Goal: Information Seeking & Learning: Learn about a topic

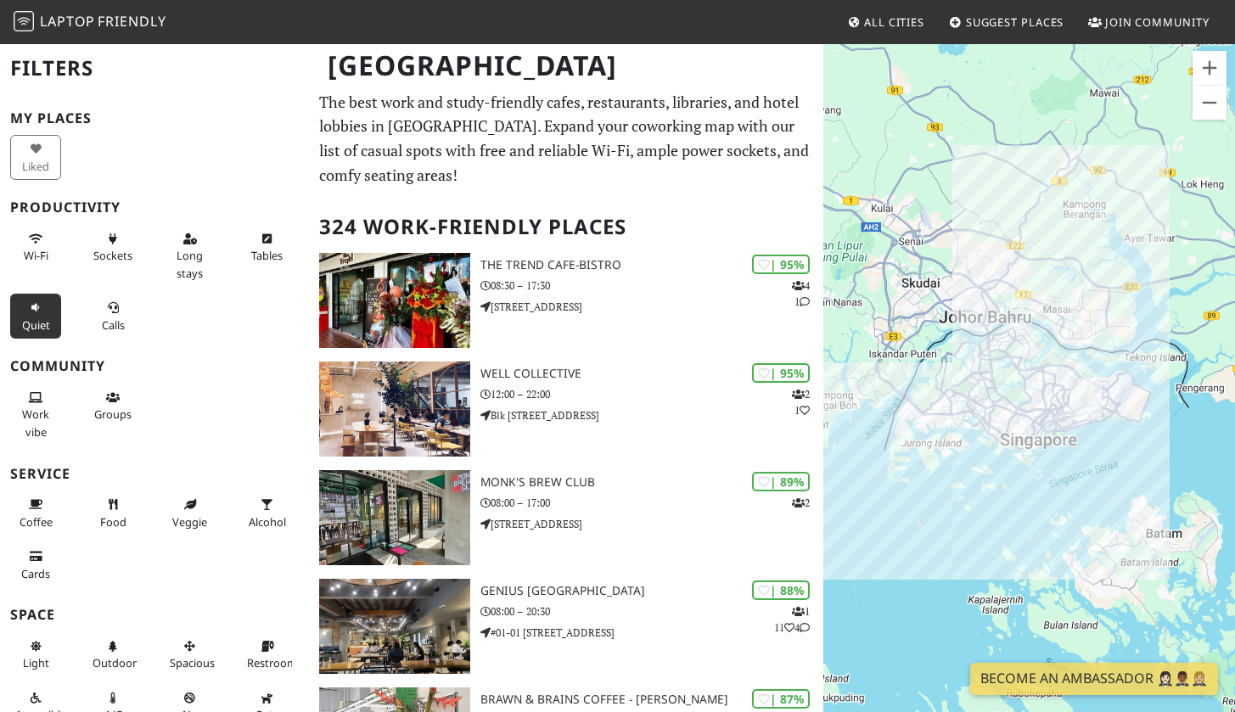
click at [42, 311] on button "Quiet" at bounding box center [35, 316] width 51 height 45
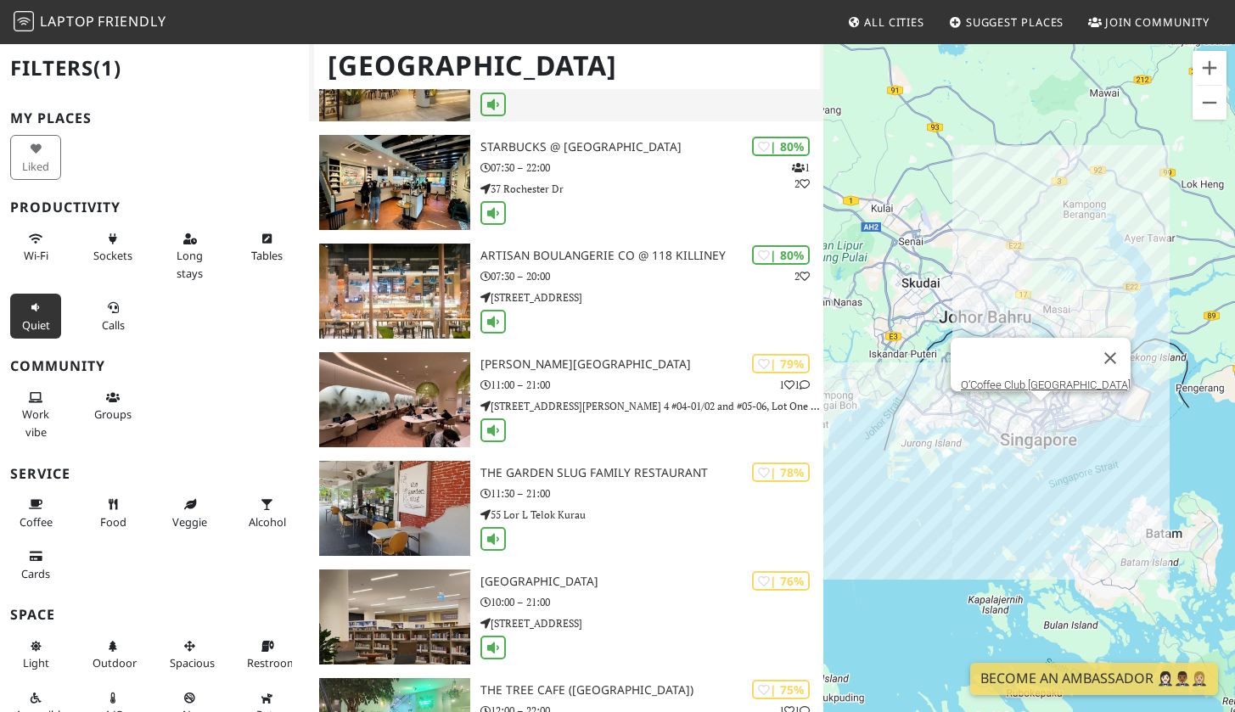
scroll to position [1101, 0]
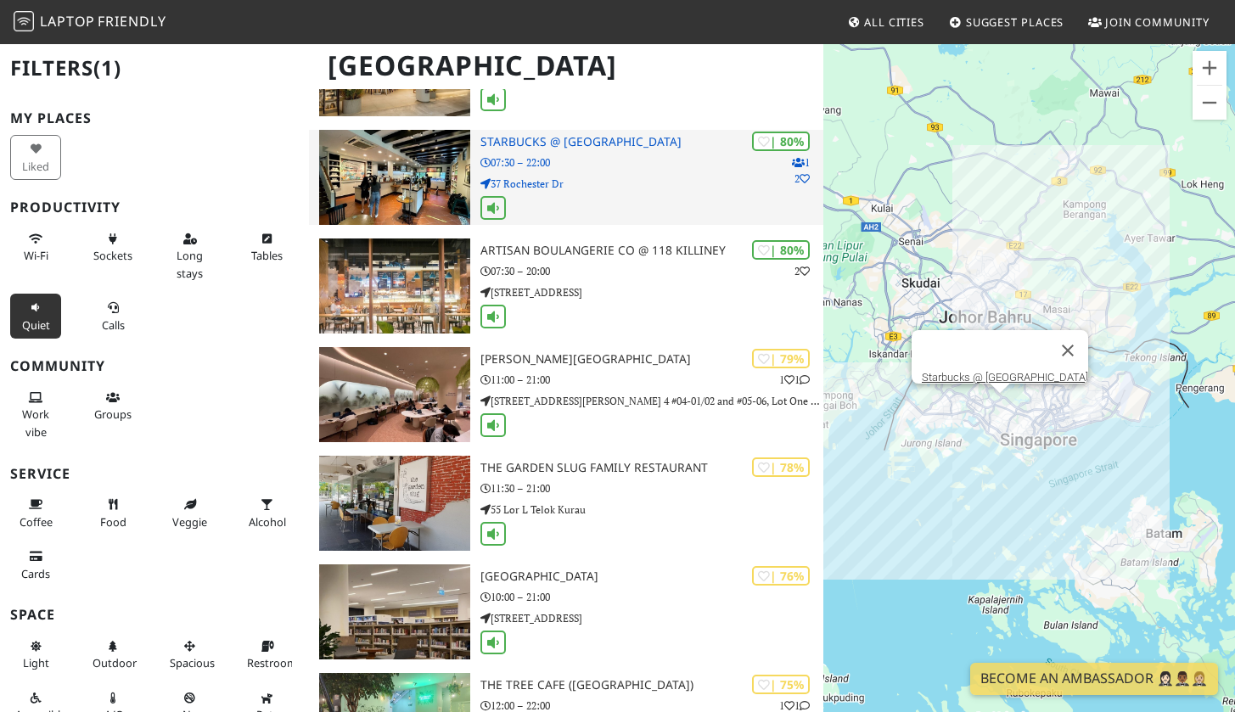
click at [676, 198] on div at bounding box center [651, 209] width 343 height 26
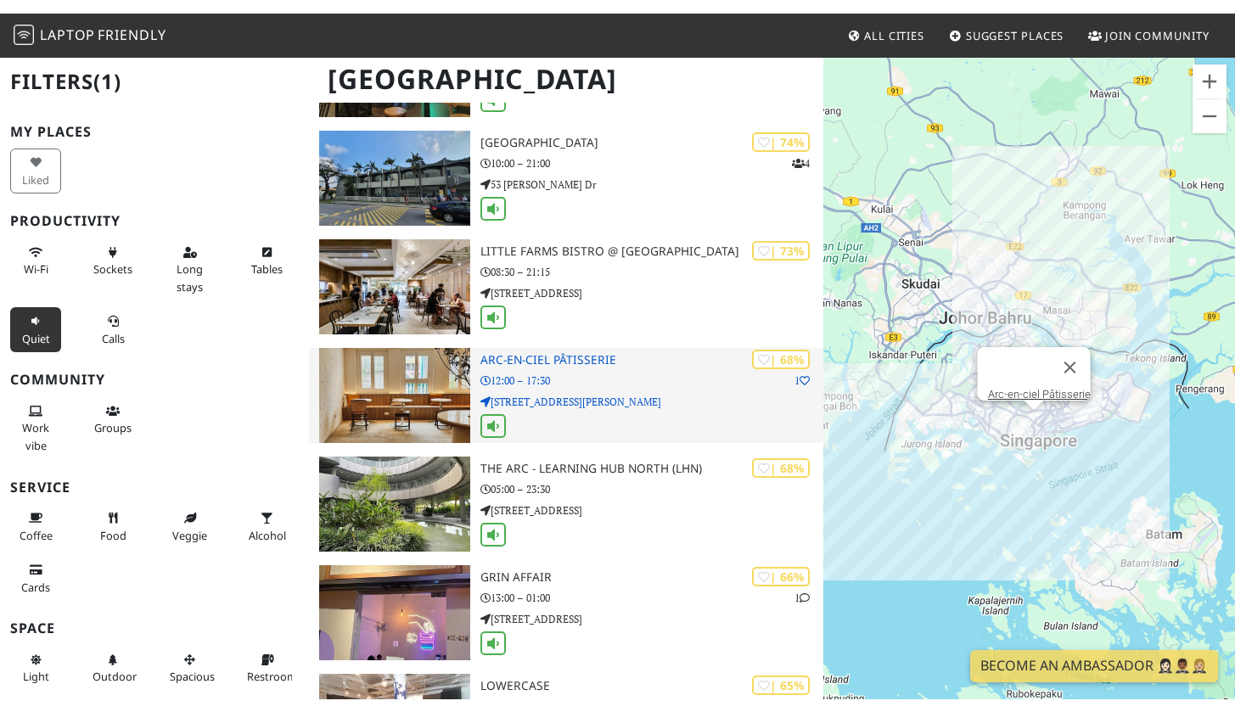
scroll to position [23056, 0]
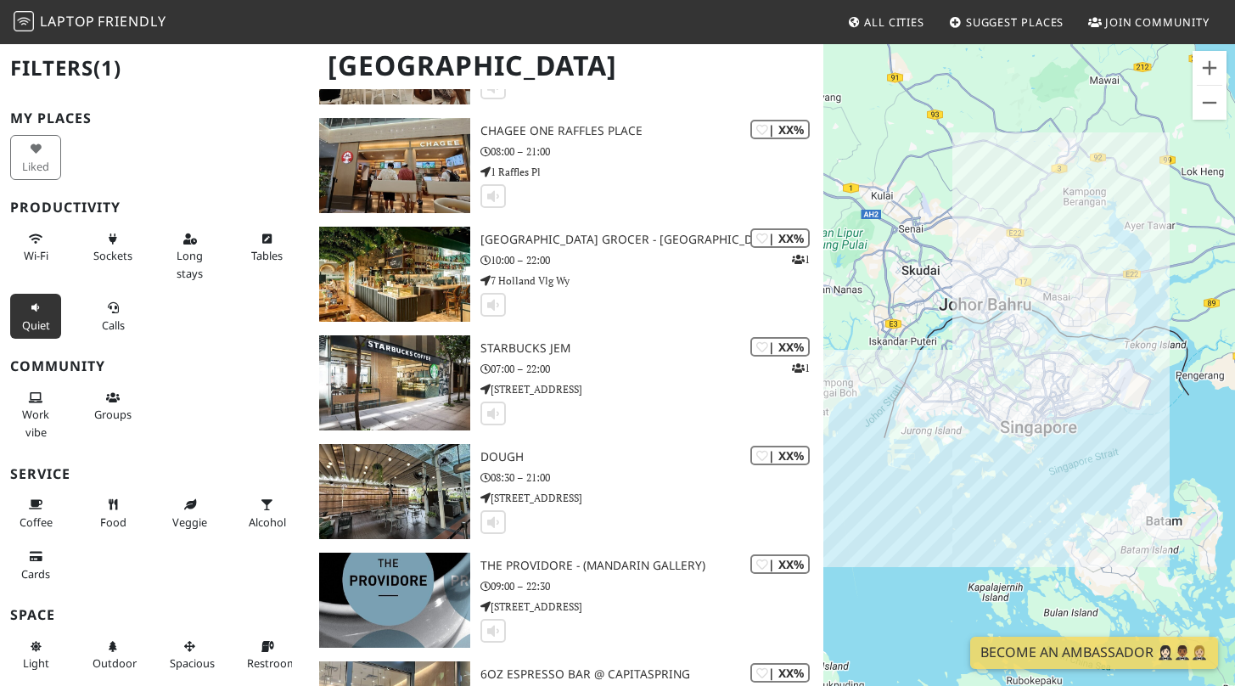
click at [564, 107] on div "[GEOGRAPHIC_DATA]" at bounding box center [617, 75] width 1235 height 67
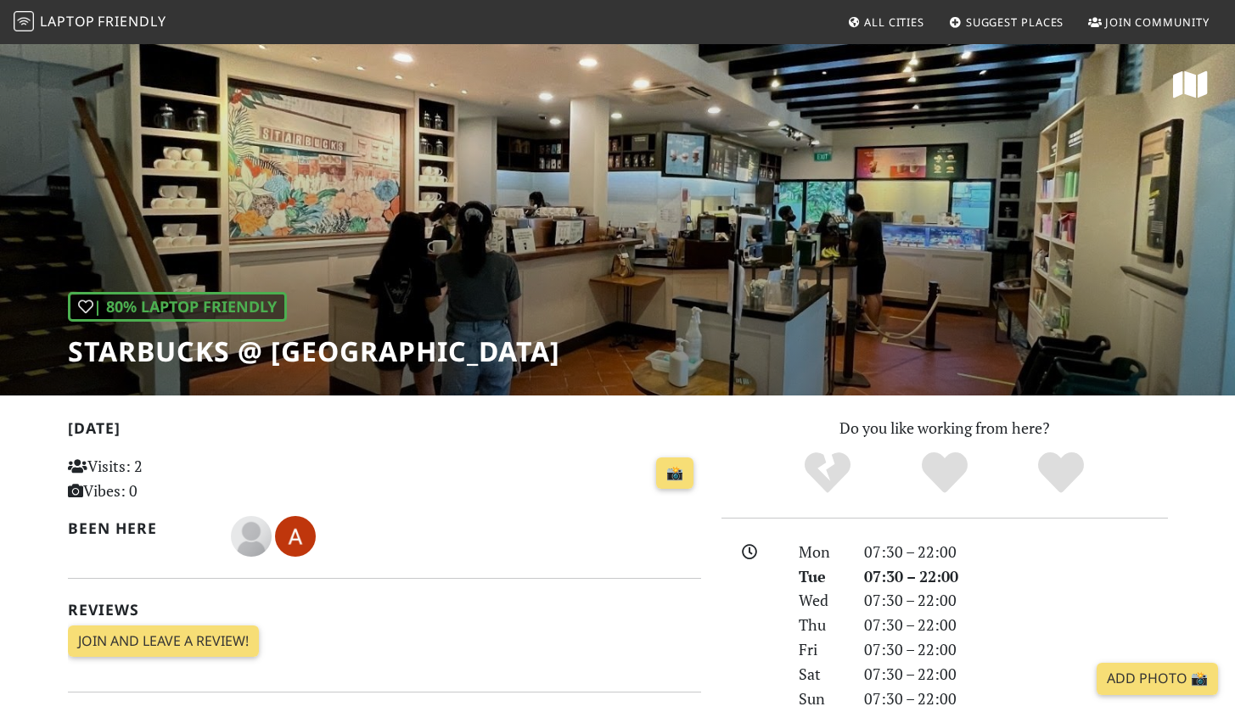
click at [149, 351] on h1 "Starbucks @ [GEOGRAPHIC_DATA]" at bounding box center [314, 351] width 492 height 32
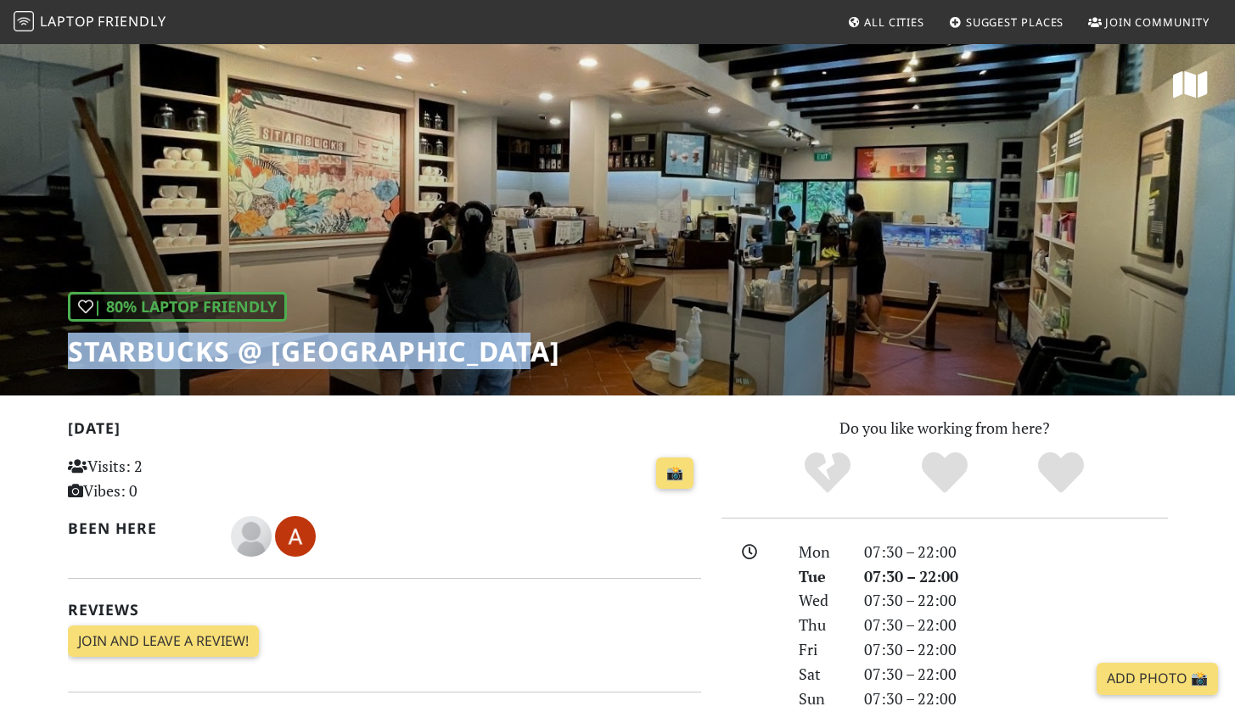
drag, startPoint x: 149, startPoint y: 351, endPoint x: 452, endPoint y: 368, distance: 302.6
click at [452, 368] on h1 "Starbucks @ [GEOGRAPHIC_DATA]" at bounding box center [314, 351] width 492 height 32
copy h1 "Starbucks @ [GEOGRAPHIC_DATA]"
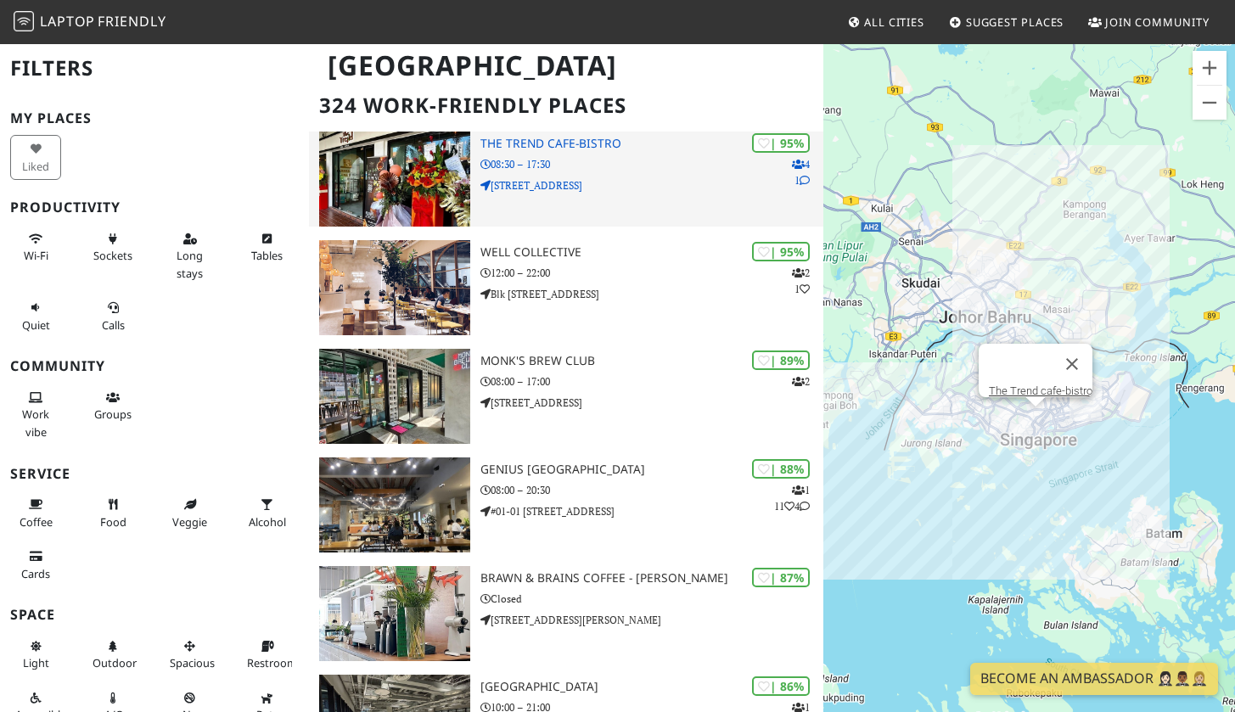
scroll to position [134, 0]
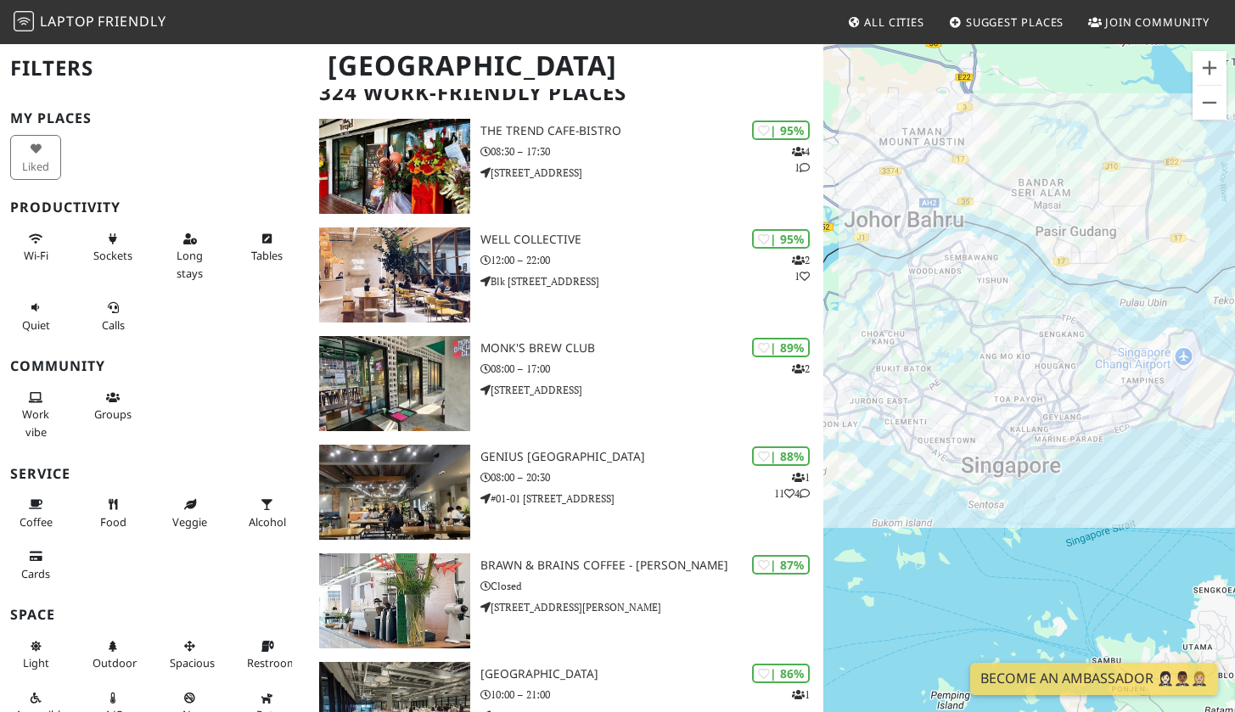
click at [1129, 455] on div at bounding box center [1029, 398] width 412 height 712
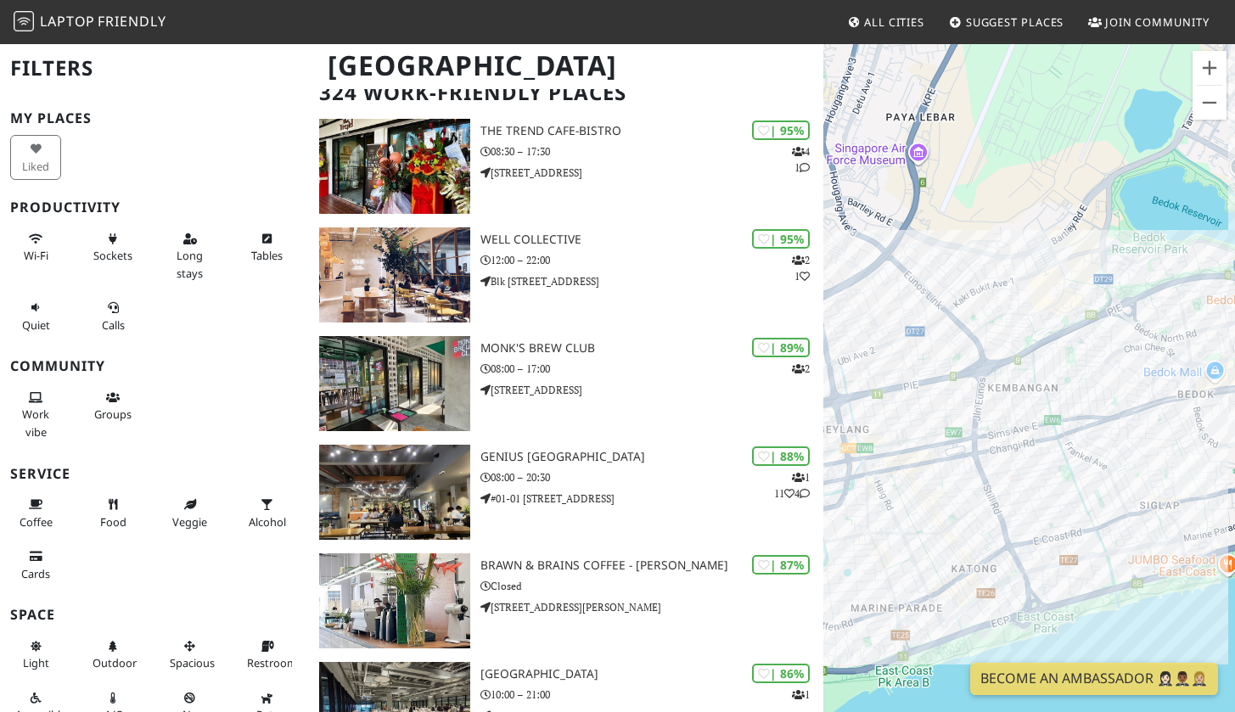
drag, startPoint x: 963, startPoint y: 327, endPoint x: 1120, endPoint y: 325, distance: 156.2
click at [1120, 325] on div at bounding box center [1029, 398] width 412 height 712
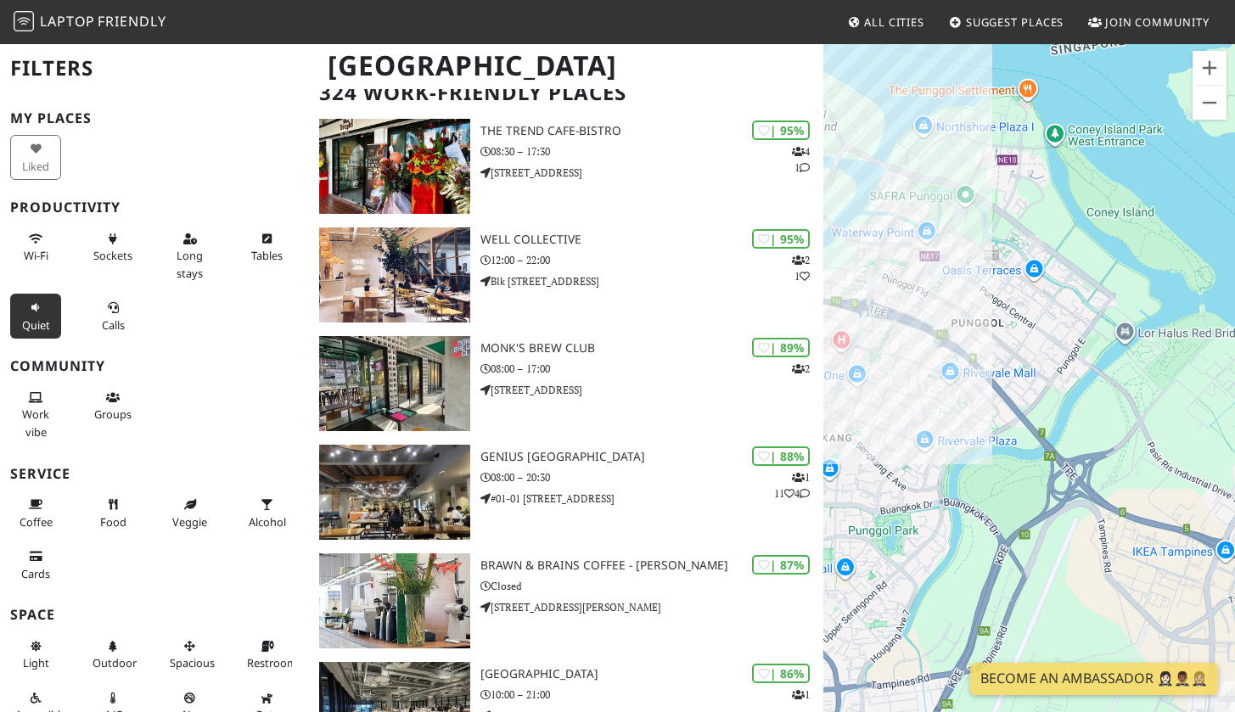
click at [29, 317] on span "Quiet" at bounding box center [36, 324] width 28 height 15
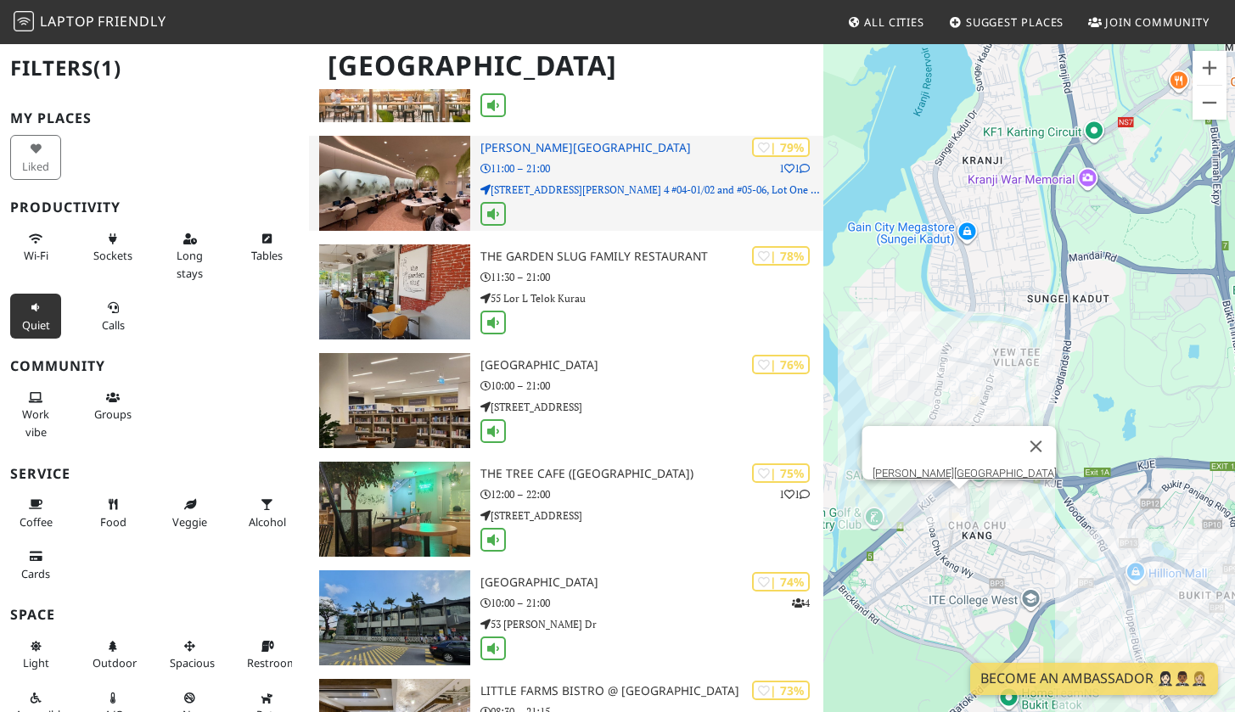
scroll to position [1322, 0]
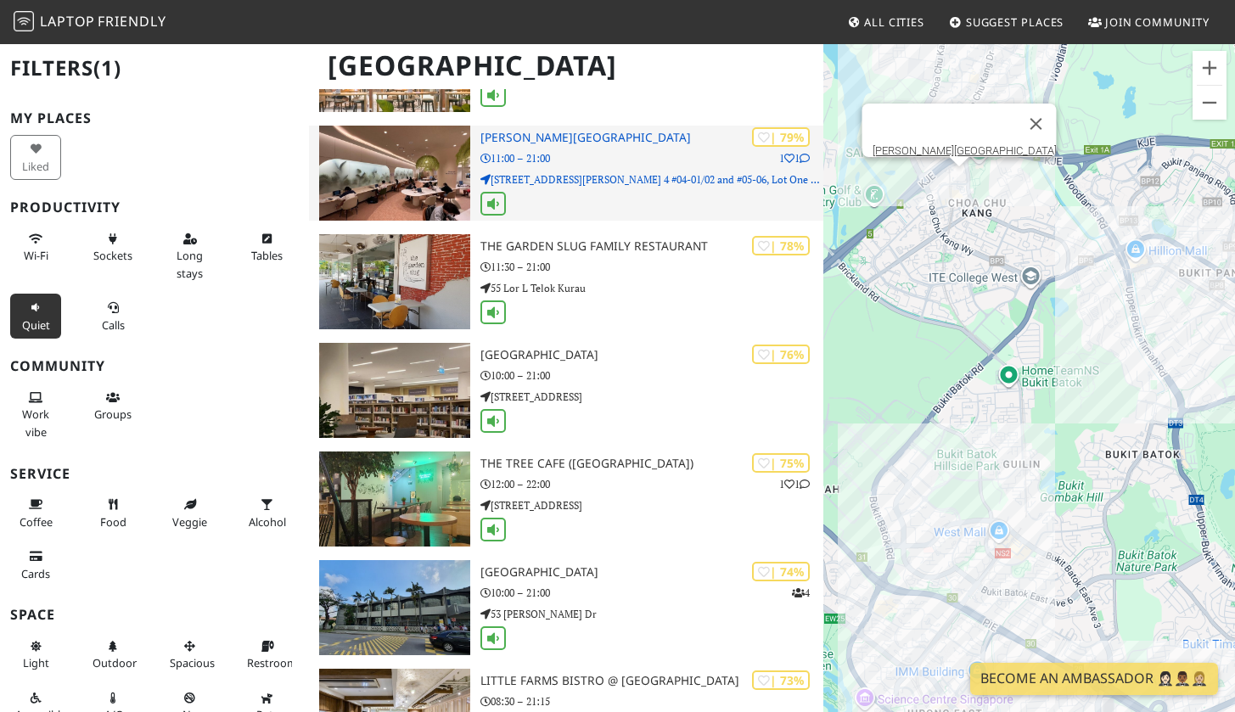
click at [594, 159] on p "11:00 – 21:00" at bounding box center [651, 158] width 343 height 16
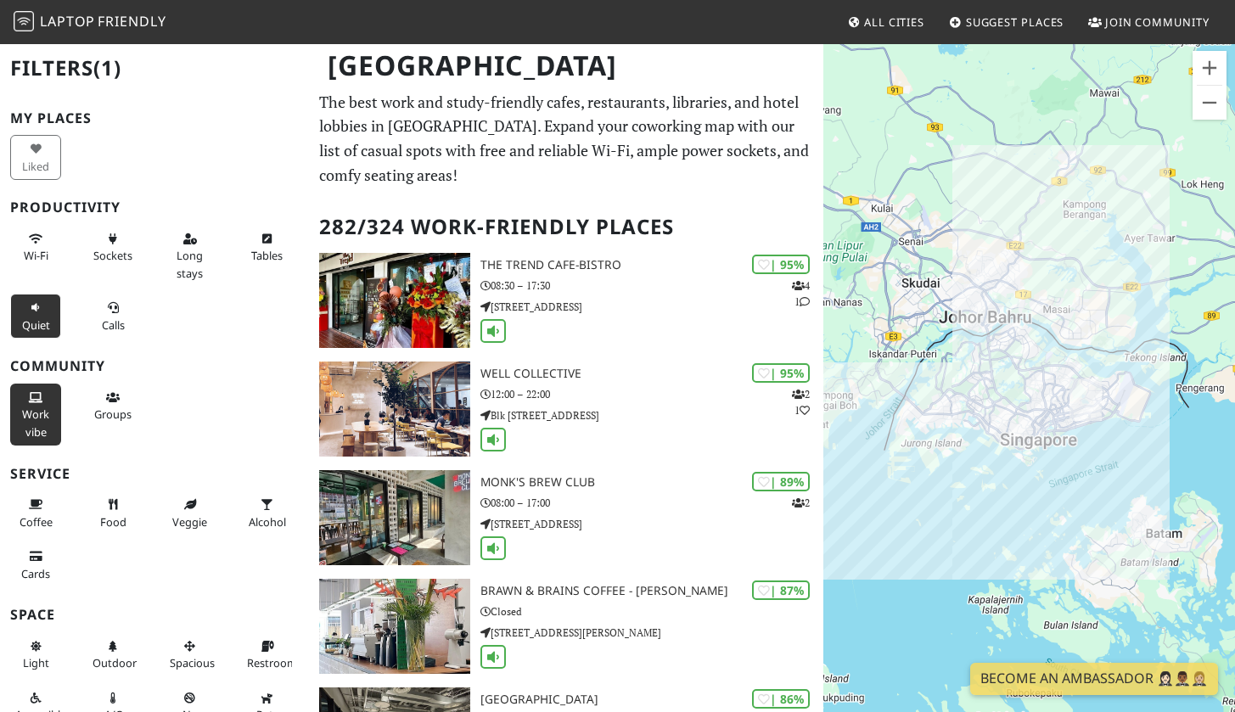
click at [48, 416] on button "Work vibe" at bounding box center [35, 415] width 51 height 62
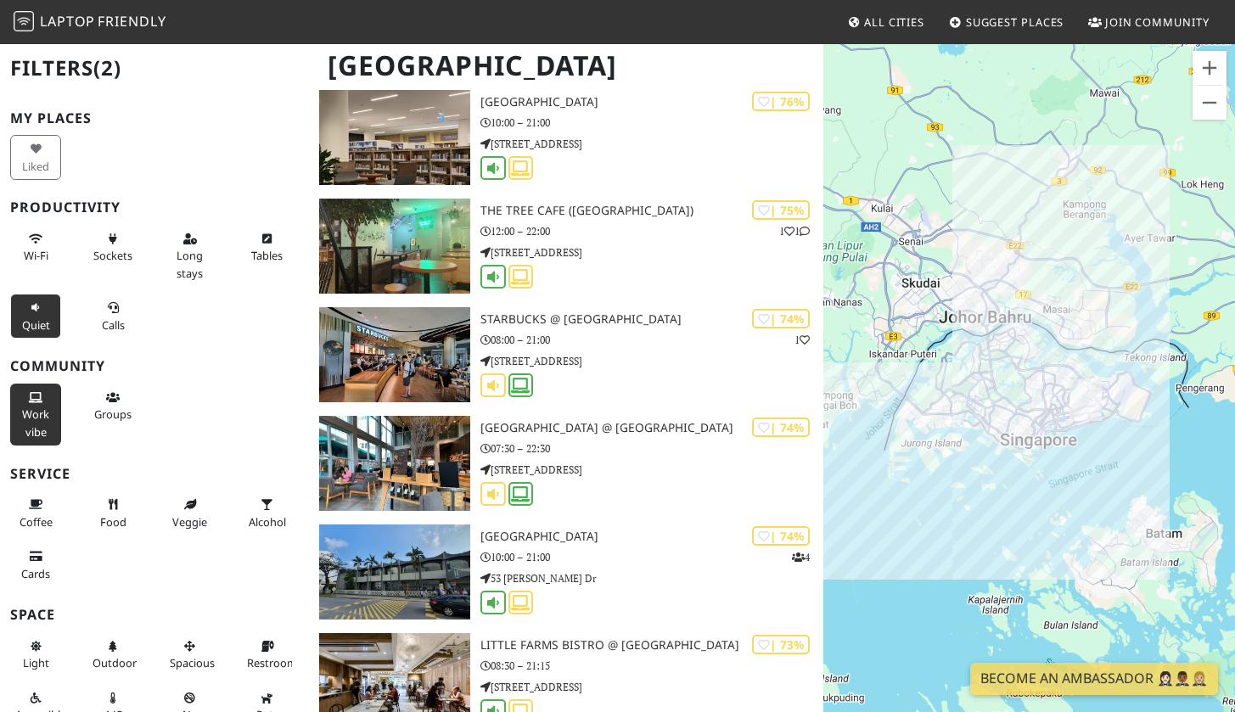
scroll to position [2699, 0]
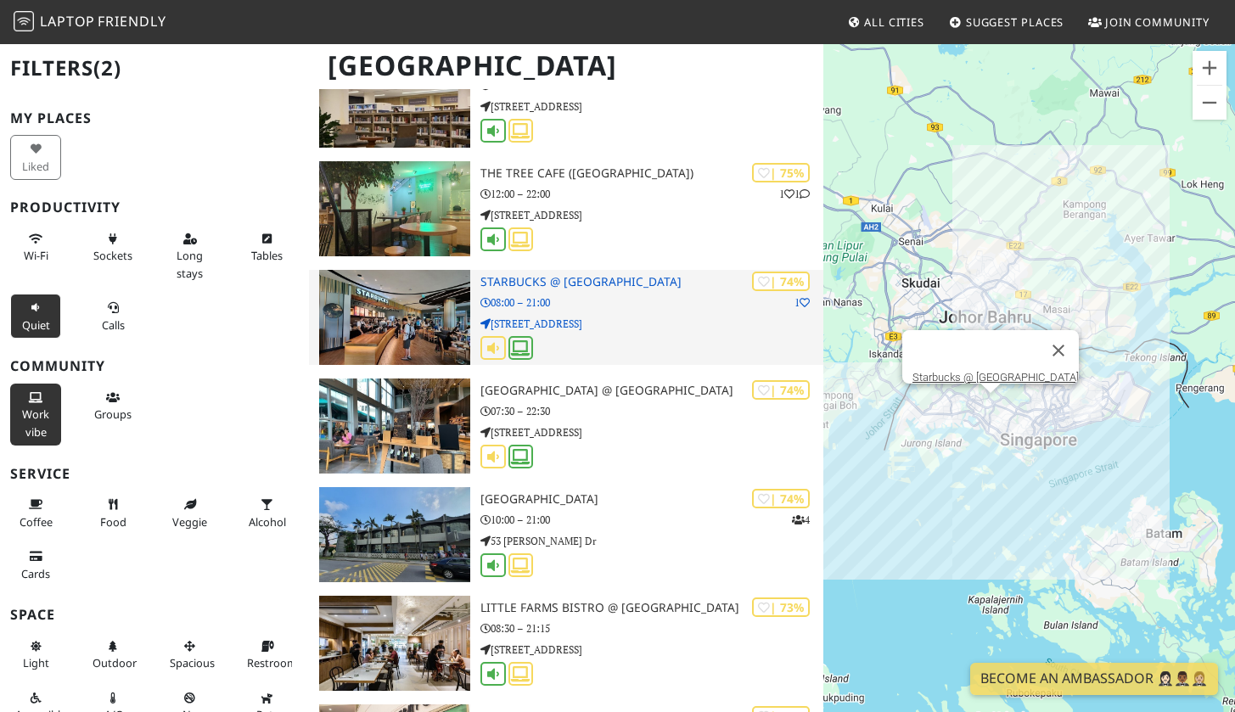
click at [607, 295] on p "08:00 – 21:00" at bounding box center [651, 303] width 343 height 16
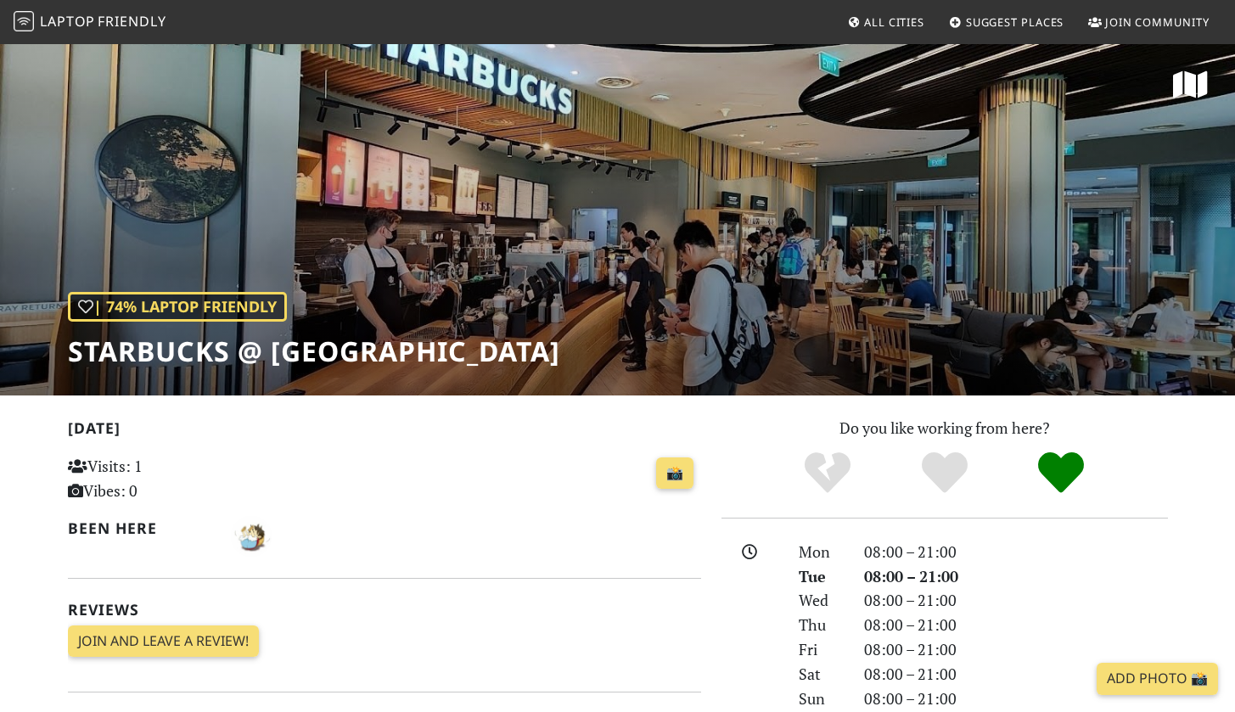
click at [200, 352] on h1 "Starbucks @ [GEOGRAPHIC_DATA]" at bounding box center [314, 351] width 492 height 32
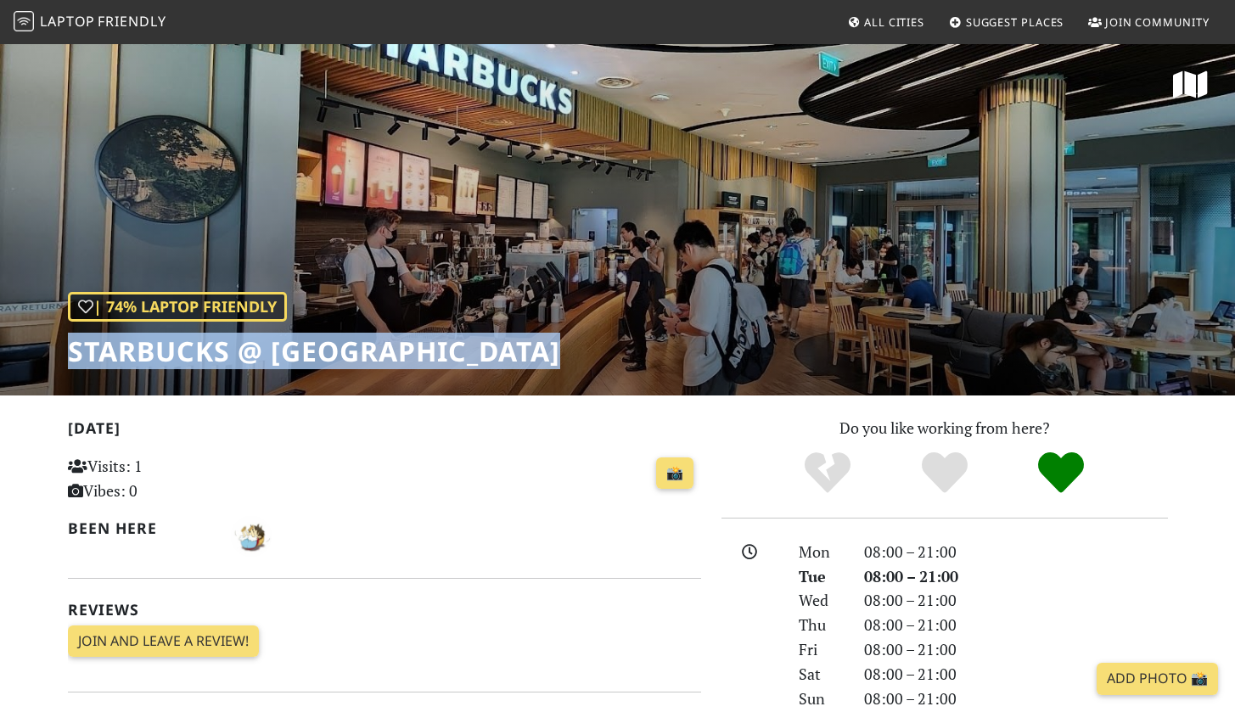
click at [200, 352] on h1 "Starbucks @ [GEOGRAPHIC_DATA]" at bounding box center [314, 351] width 492 height 32
copy div "Starbucks @ [GEOGRAPHIC_DATA]"
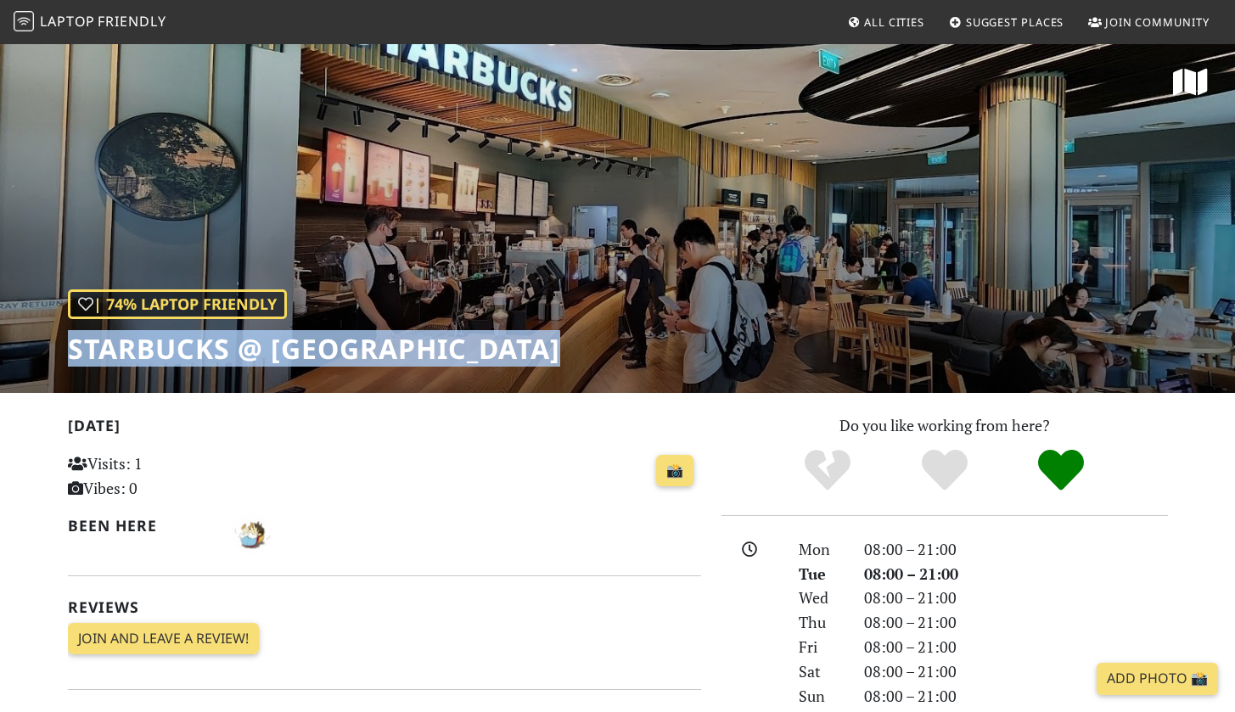
scroll to position [1, 0]
